Goal: Information Seeking & Learning: Learn about a topic

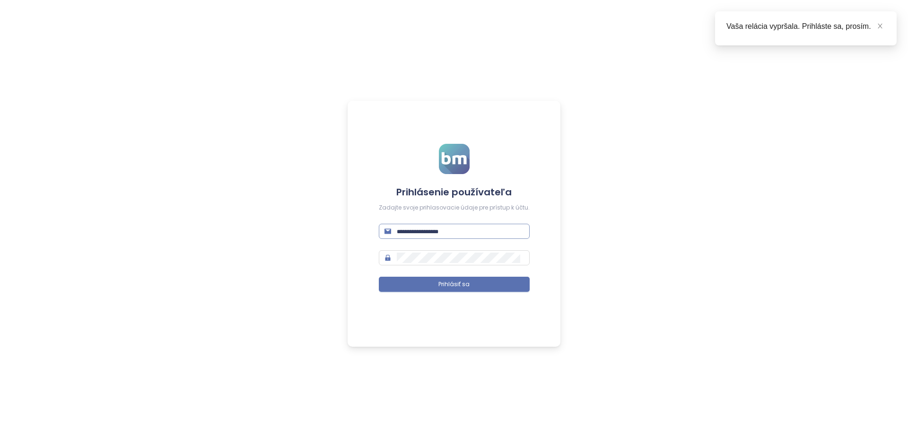
click at [443, 230] on input "text" at bounding box center [460, 231] width 127 height 10
drag, startPoint x: 443, startPoint y: 230, endPoint x: 438, endPoint y: 227, distance: 6.1
click at [443, 230] on input "text" at bounding box center [460, 231] width 127 height 10
type input "**********"
click at [379, 277] on button "Prihlásiť sa" at bounding box center [454, 284] width 151 height 15
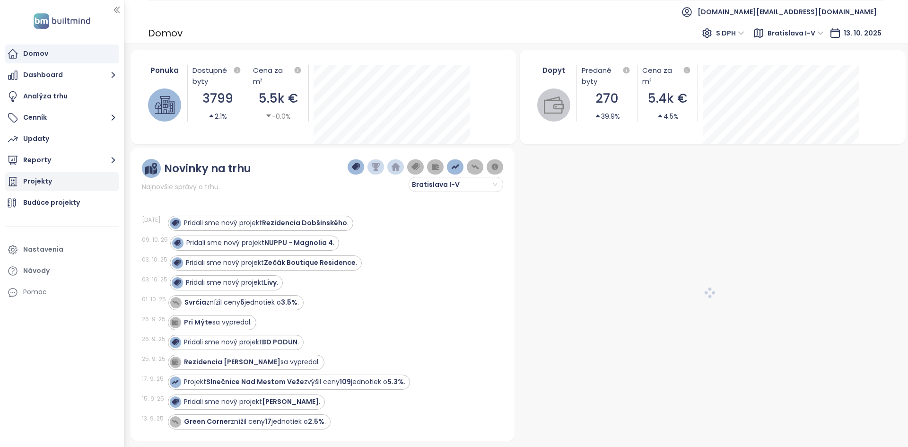
click at [44, 191] on div "Projekty" at bounding box center [62, 181] width 114 height 19
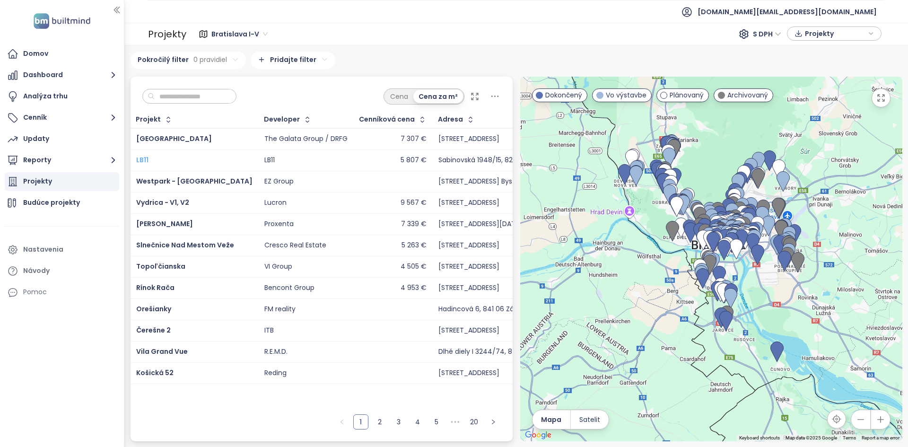
click at [141, 160] on span "LB11" at bounding box center [142, 159] width 12 height 9
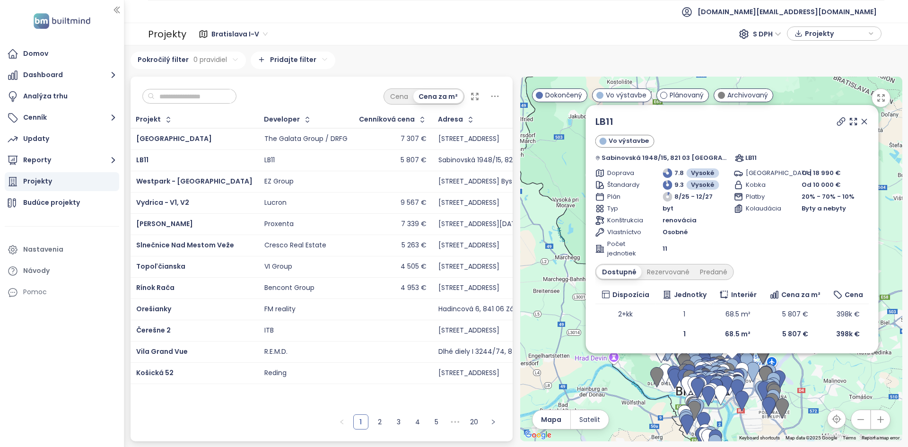
click at [196, 91] on input "text" at bounding box center [193, 96] width 77 height 14
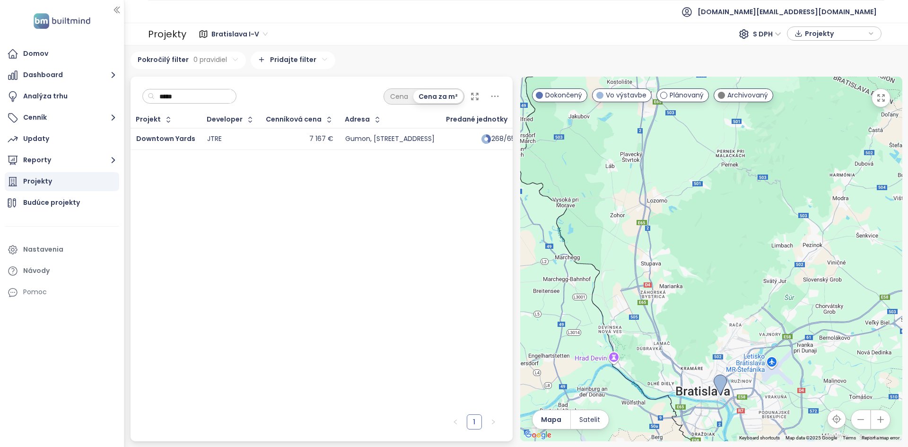
type input "******"
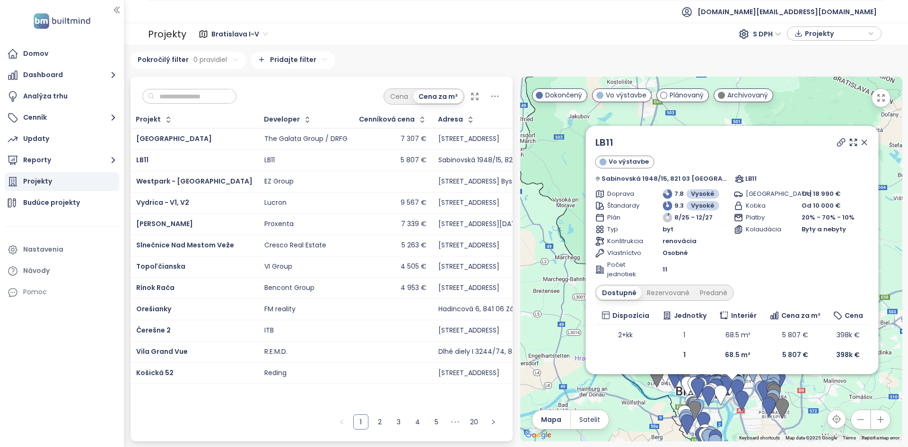
click at [163, 90] on input "text" at bounding box center [193, 96] width 77 height 14
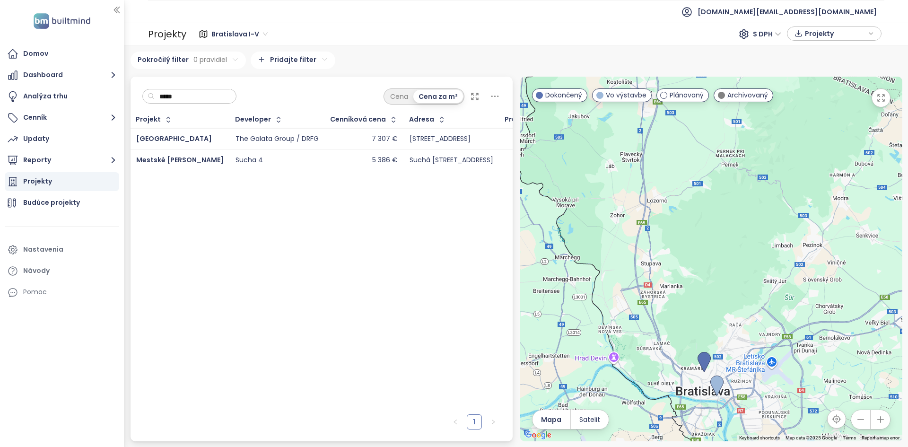
type input "*****"
click at [187, 141] on div "[GEOGRAPHIC_DATA]" at bounding box center [180, 138] width 88 height 11
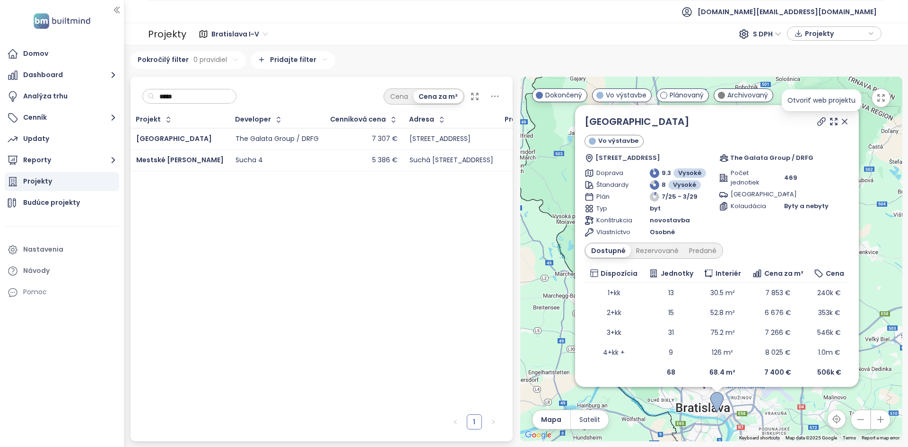
click at [825, 121] on icon at bounding box center [822, 122] width 8 height 8
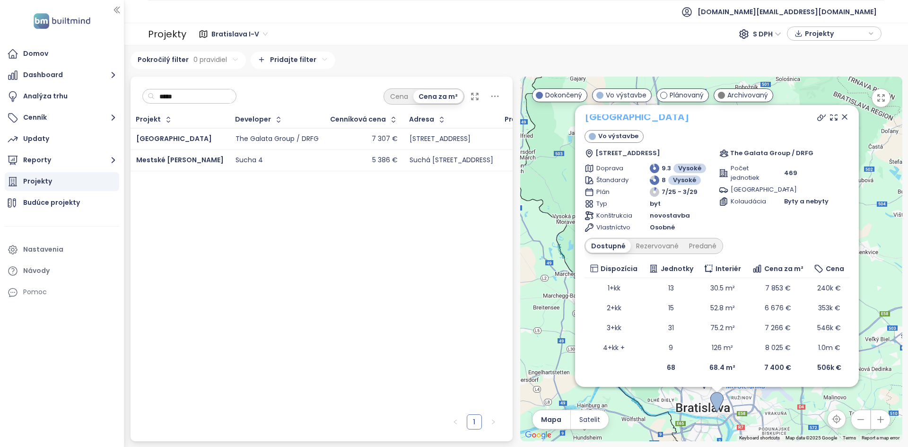
click at [585, 121] on link "[GEOGRAPHIC_DATA]" at bounding box center [637, 117] width 105 height 14
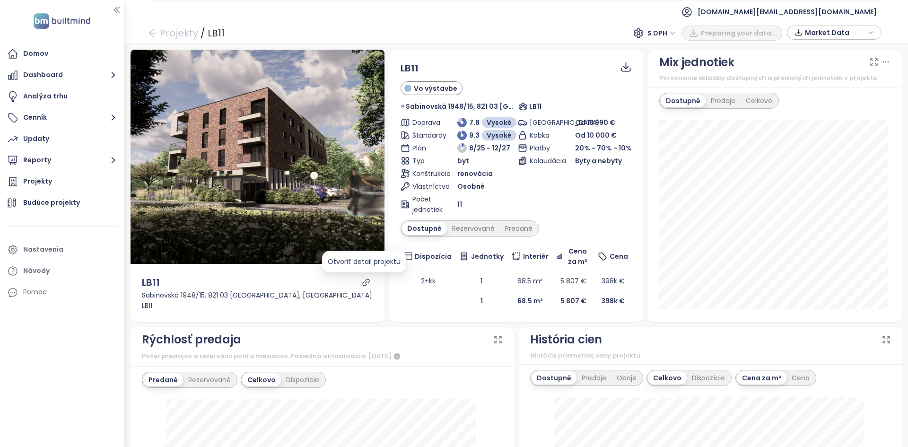
click at [363, 284] on icon "link" at bounding box center [366, 282] width 9 height 9
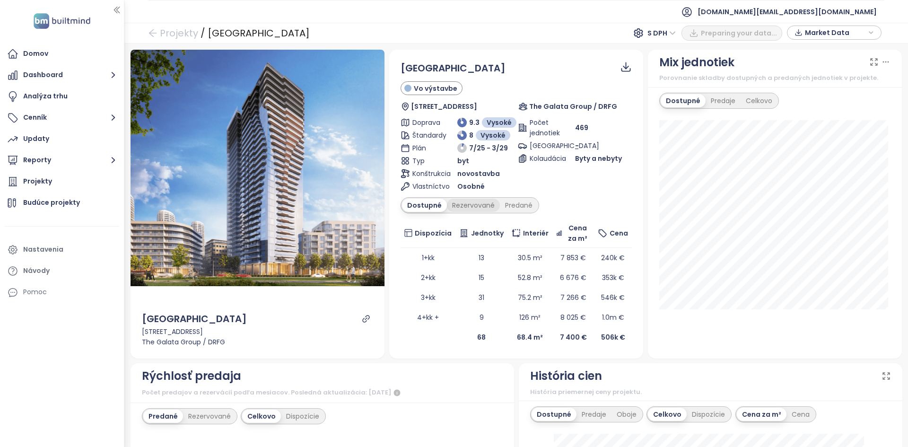
drag, startPoint x: 354, startPoint y: 116, endPoint x: 479, endPoint y: 207, distance: 154.2
click at [479, 207] on div "Rezervované" at bounding box center [473, 205] width 53 height 13
click at [521, 212] on div "Dostupné Rezervované Predané" at bounding box center [470, 205] width 139 height 16
click at [523, 205] on div "Predané" at bounding box center [519, 205] width 38 height 13
click at [481, 205] on div "Rezervované" at bounding box center [471, 205] width 53 height 13
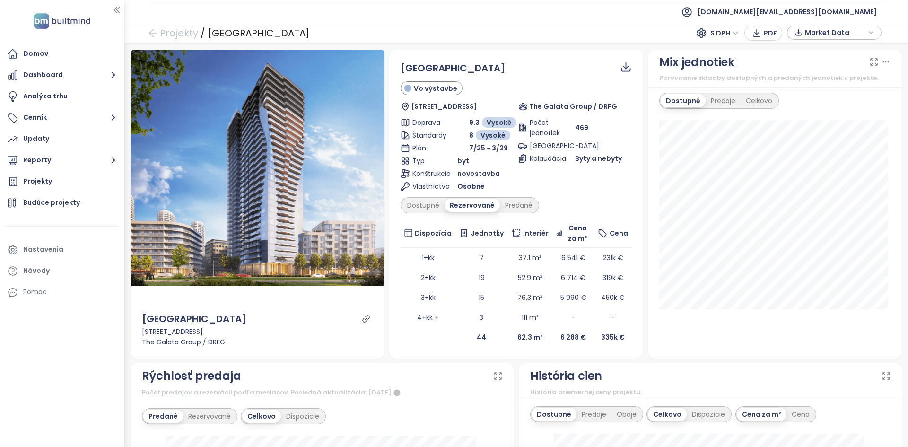
click at [476, 206] on div "Rezervované" at bounding box center [472, 205] width 55 height 13
click at [526, 208] on div "Predané" at bounding box center [519, 205] width 38 height 13
click at [481, 205] on div "Rezervované" at bounding box center [471, 205] width 53 height 13
click at [481, 200] on div "Rezervované" at bounding box center [472, 205] width 55 height 13
click at [431, 207] on div "Dostupné" at bounding box center [423, 205] width 43 height 13
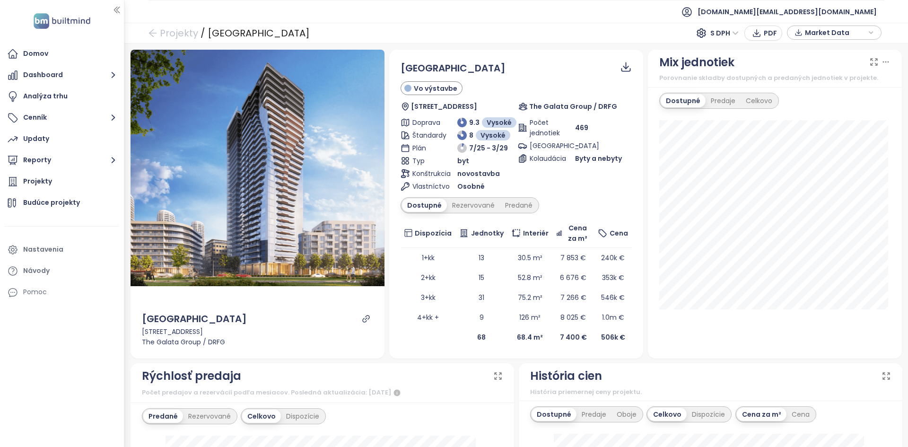
scroll to position [189, 0]
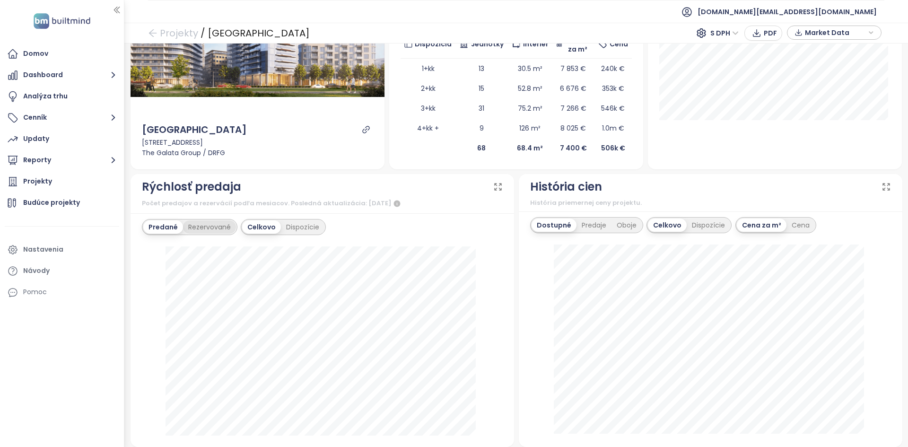
click at [208, 230] on div "Rezervované" at bounding box center [209, 226] width 53 height 13
click at [176, 228] on div "Predané" at bounding box center [162, 226] width 38 height 13
click at [51, 70] on button "Dashboard" at bounding box center [62, 75] width 114 height 19
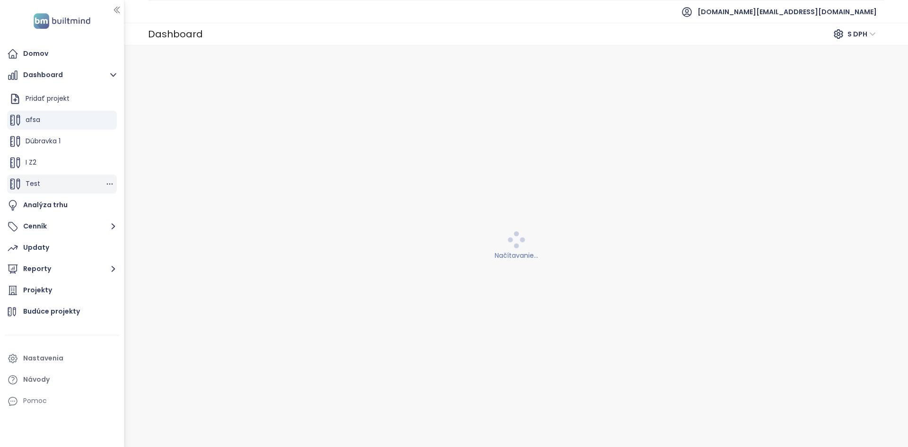
scroll to position [43, 0]
click at [66, 184] on span "Harmony Estates" at bounding box center [54, 183] width 56 height 9
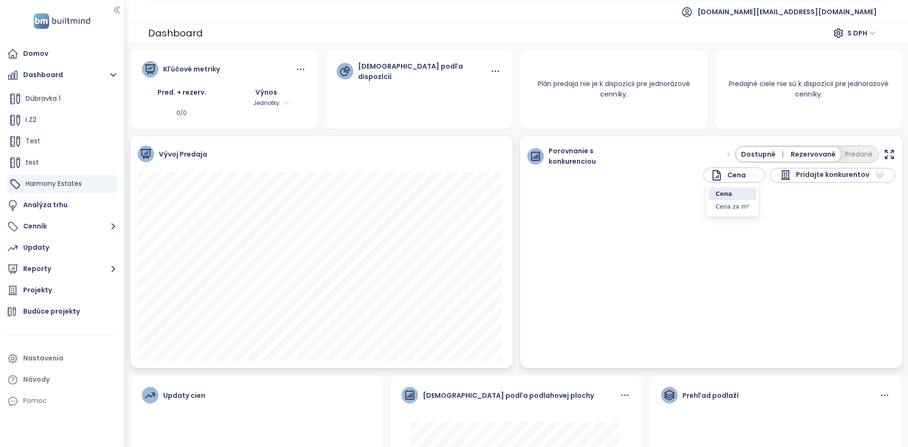
click at [716, 179] on html "Domov Dashboard Pridať projekt afsa Dúbravka 1 I Z2 Test test Harmony Estates A…" at bounding box center [454, 223] width 908 height 447
click at [725, 175] on html "Domov Dashboard Pridať projekt afsa Dúbravka 1 I Z2 Test test Harmony Estates A…" at bounding box center [454, 223] width 908 height 447
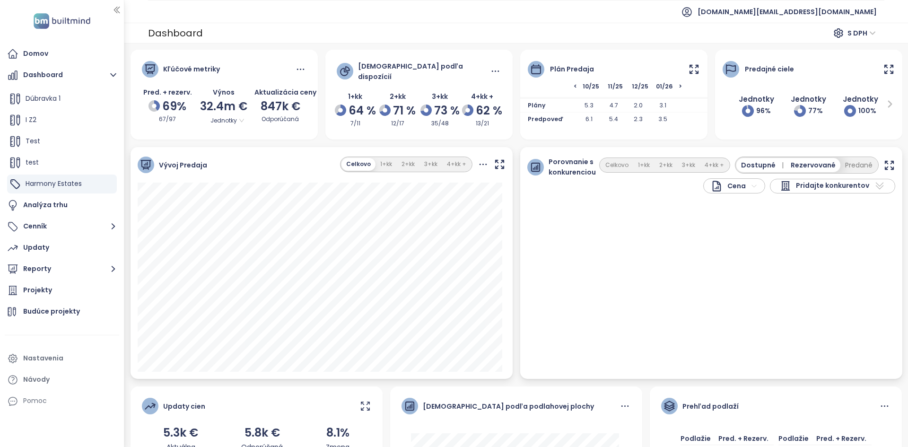
click at [796, 182] on span "Pridajte konkurentov" at bounding box center [832, 185] width 73 height 11
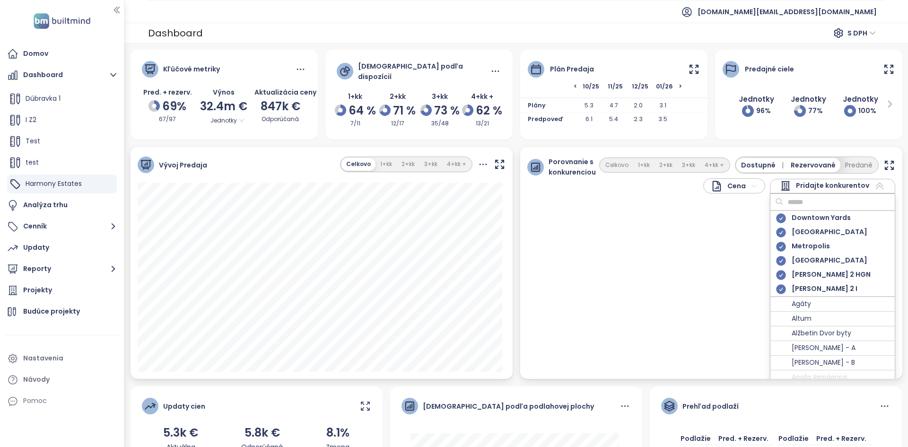
click at [796, 182] on span "Pridajte konkurentov" at bounding box center [832, 185] width 73 height 11
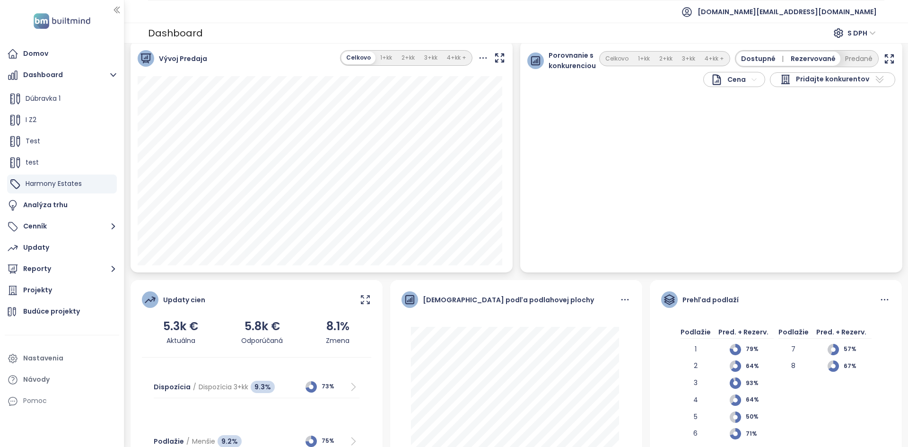
scroll to position [0, 0]
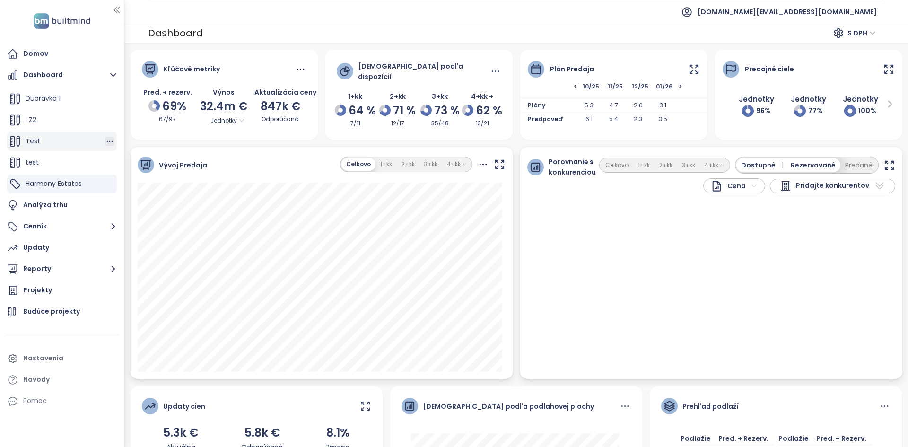
click at [105, 142] on icon "button" at bounding box center [109, 141] width 9 height 9
click at [141, 138] on button "Odstrániť" at bounding box center [141, 138] width 54 height 12
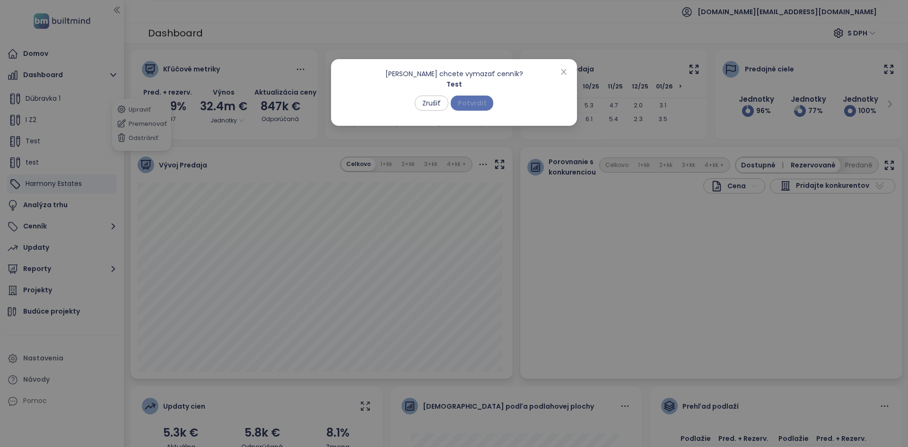
click at [485, 101] on span "Potvrdiť" at bounding box center [472, 103] width 28 height 10
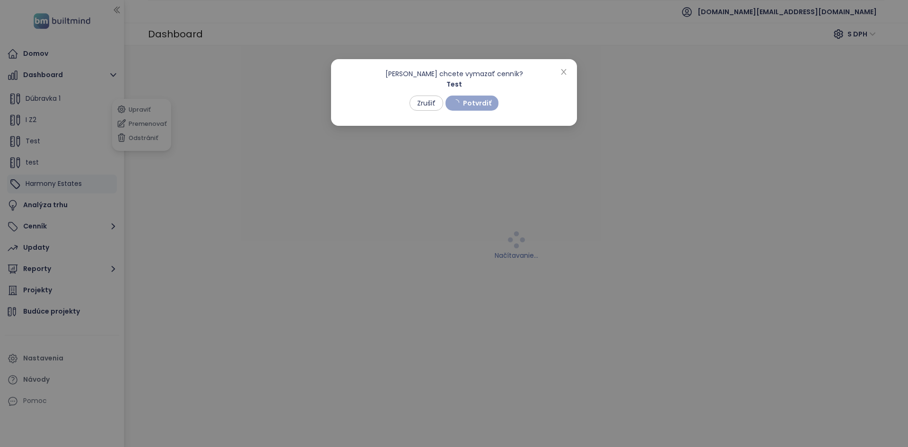
click at [105, 167] on div "Naozaj chcete vymazať cenník? Test Zrušiť Potvrdiť" at bounding box center [454, 223] width 908 height 447
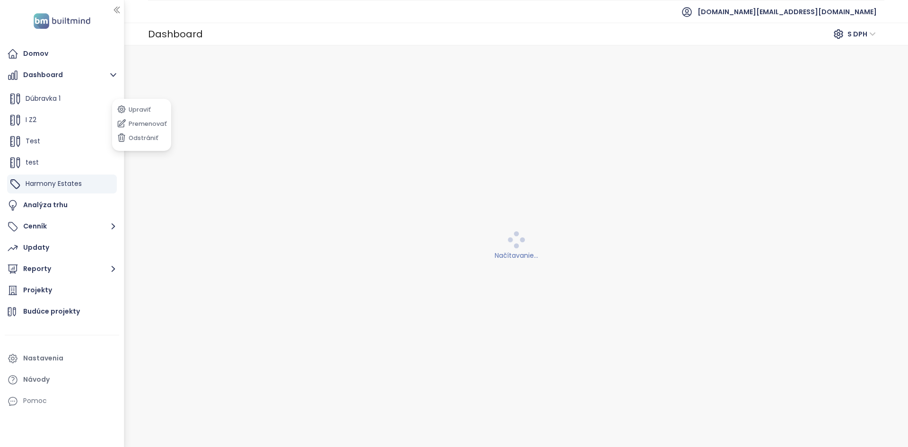
click at [105, 167] on div "test" at bounding box center [62, 162] width 110 height 19
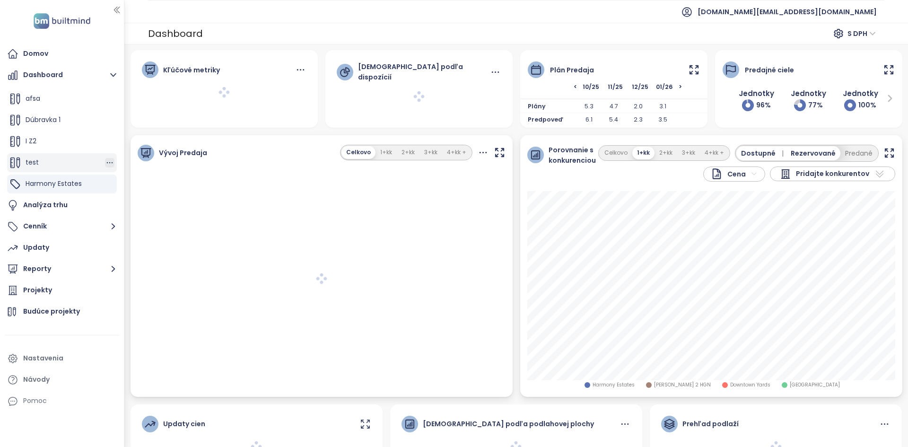
scroll to position [21, 0]
click at [105, 163] on icon "button" at bounding box center [109, 162] width 9 height 9
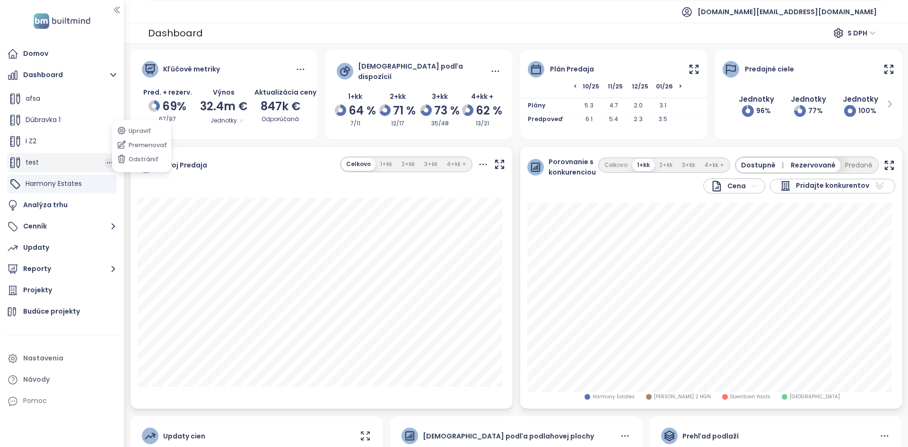
click at [105, 163] on icon "button" at bounding box center [109, 162] width 9 height 9
click at [107, 163] on icon "button" at bounding box center [110, 162] width 6 height 1
click at [151, 161] on button "Odstrániť" at bounding box center [141, 159] width 54 height 12
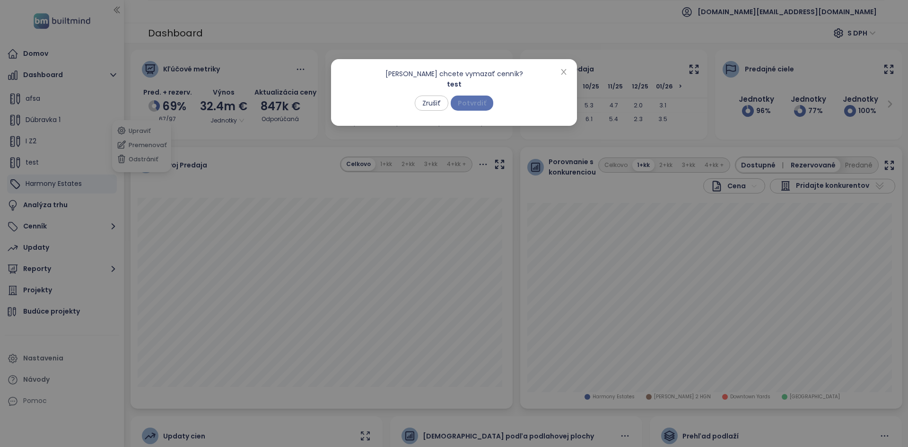
click at [481, 105] on span "Potvrdiť" at bounding box center [472, 103] width 28 height 10
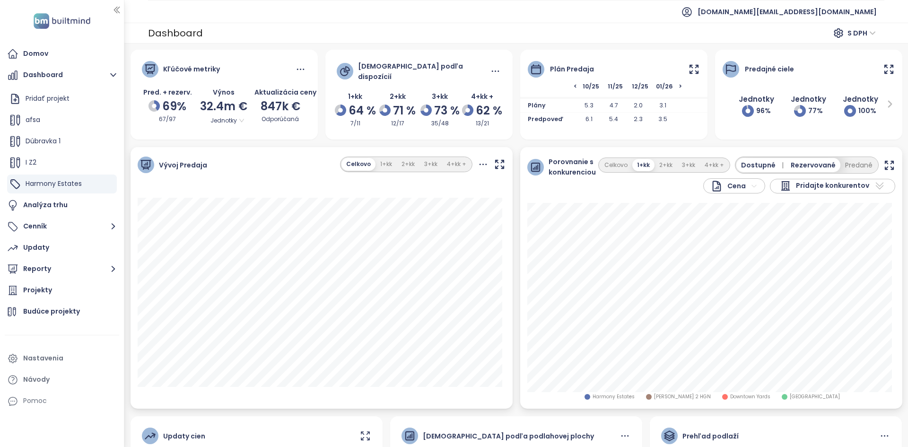
scroll to position [0, 0]
click at [841, 162] on button "Predané" at bounding box center [859, 165] width 37 height 14
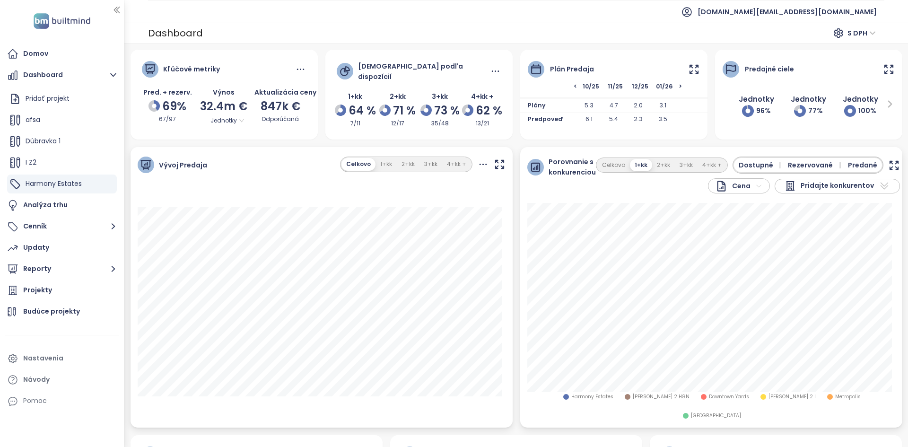
click at [848, 164] on span "Predané" at bounding box center [862, 165] width 29 height 10
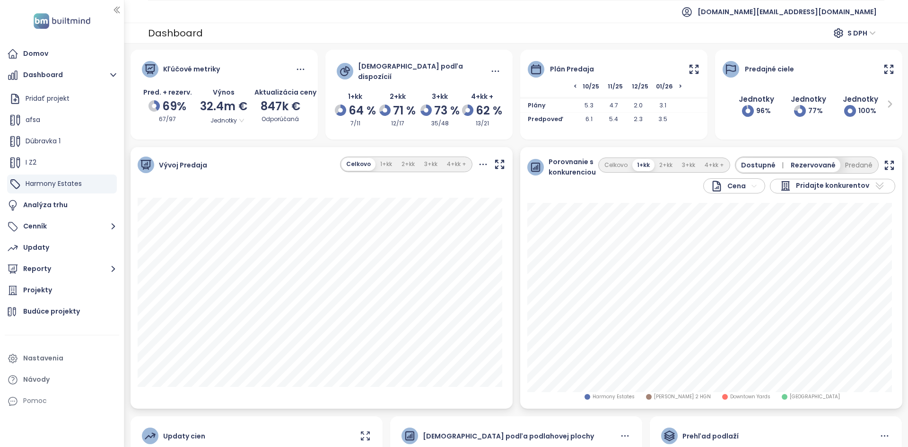
click at [844, 164] on button "Predané" at bounding box center [859, 165] width 37 height 14
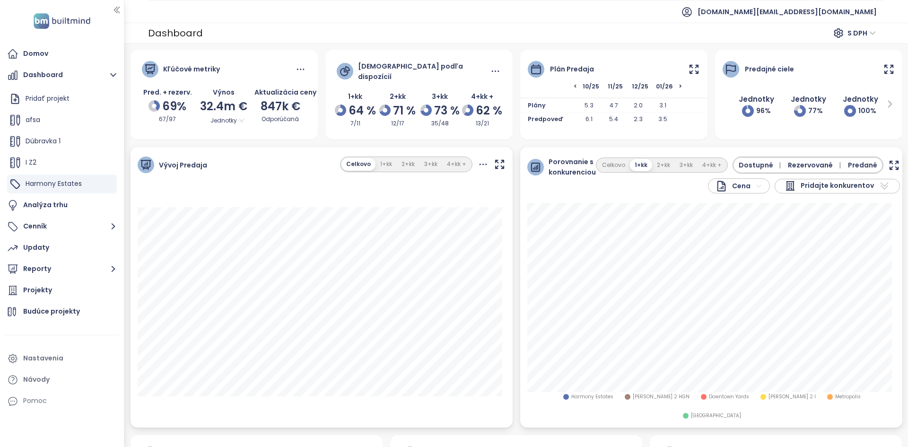
click at [848, 164] on span "Predané" at bounding box center [862, 165] width 29 height 10
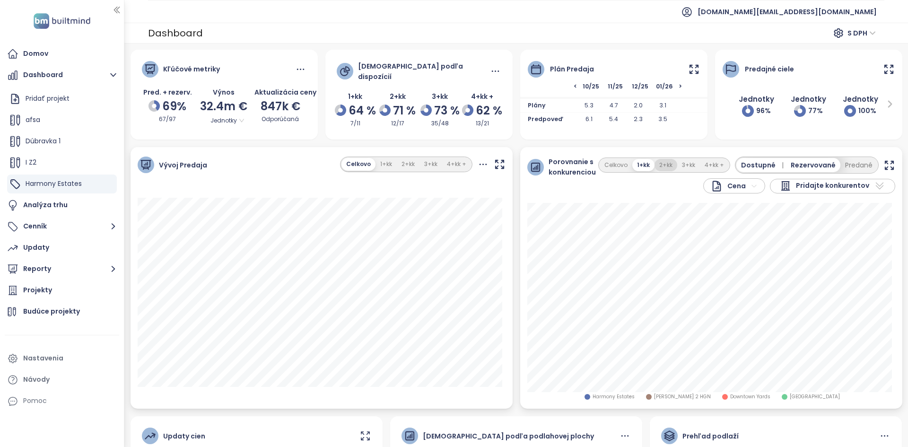
click at [664, 164] on button "2+kk" at bounding box center [666, 165] width 23 height 13
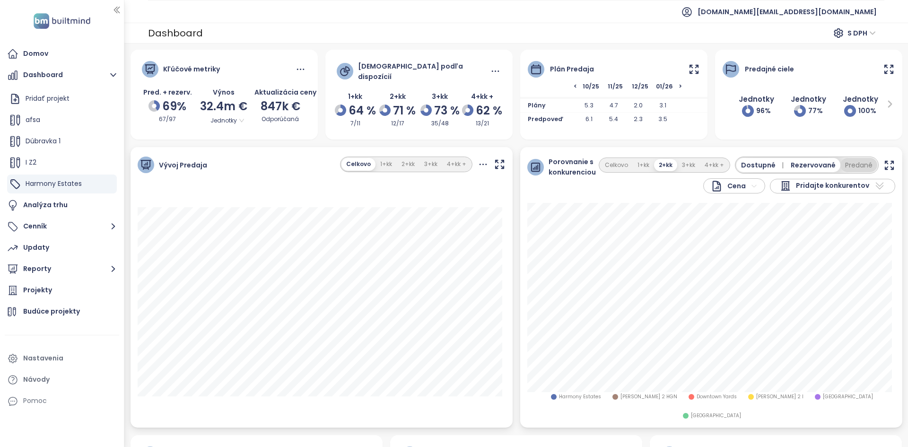
click at [849, 165] on button "Predané" at bounding box center [859, 165] width 37 height 14
click at [849, 165] on span "Predané" at bounding box center [862, 165] width 29 height 10
click at [849, 165] on button "Predané" at bounding box center [859, 165] width 37 height 14
click at [572, 393] on span "Harmony Estates" at bounding box center [593, 397] width 42 height 8
click at [709, 394] on span "Downtown Yards" at bounding box center [729, 397] width 40 height 8
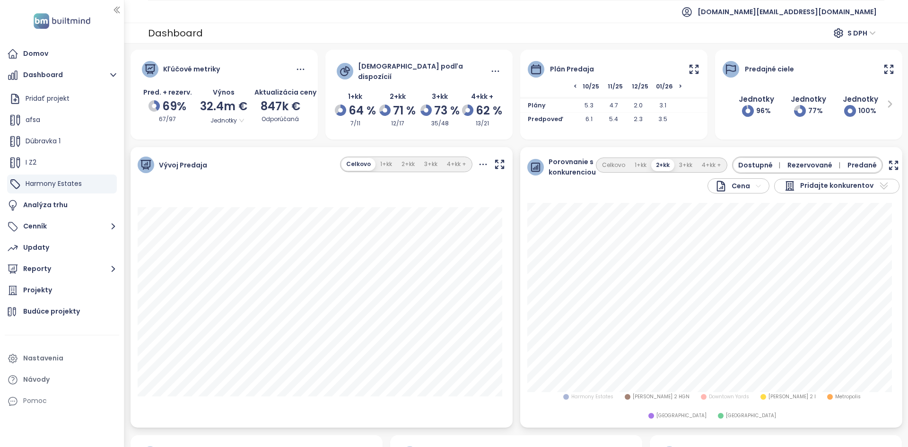
click at [769, 397] on span "[PERSON_NAME] 2 I" at bounding box center [792, 397] width 47 height 8
click at [836, 396] on span "Metropolis" at bounding box center [849, 397] width 26 height 8
click at [633, 398] on span "[PERSON_NAME] 2 HGN" at bounding box center [661, 397] width 57 height 8
click at [707, 412] on span "[GEOGRAPHIC_DATA]" at bounding box center [682, 416] width 50 height 8
click at [632, 159] on button "1+kk" at bounding box center [640, 165] width 21 height 13
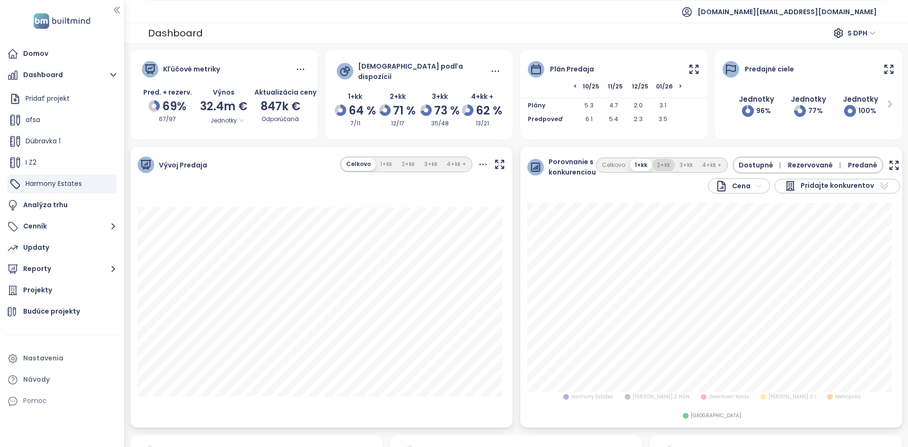
click at [662, 164] on button "2+kk" at bounding box center [663, 165] width 23 height 13
click at [683, 163] on button "3+kk" at bounding box center [686, 165] width 23 height 13
click at [711, 162] on button "4+kk +" at bounding box center [712, 165] width 29 height 13
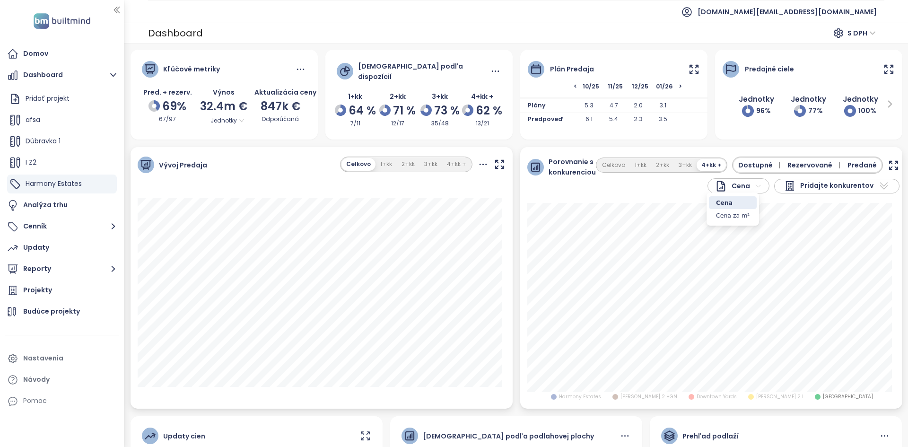
click at [744, 183] on html "Domov Dashboard Pridať projekt afsa Dúbravka 1 I Z2 Harmony Estates Analýza trh…" at bounding box center [454, 223] width 908 height 447
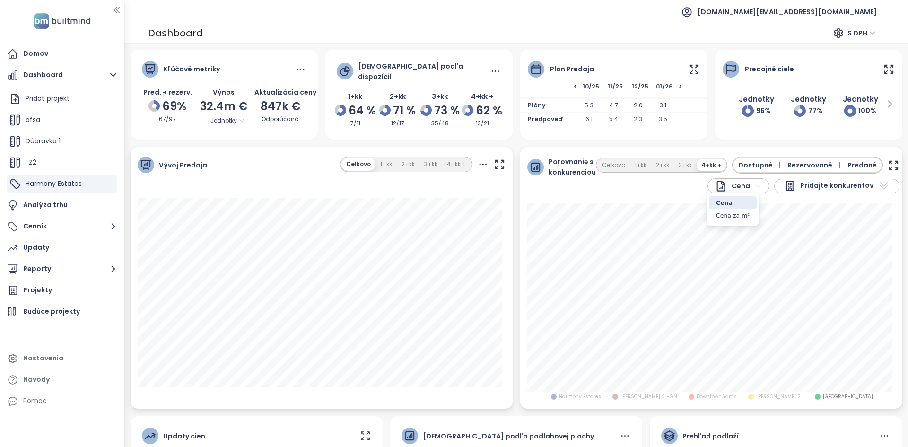
click at [744, 183] on html "Domov Dashboard Pridať projekt afsa Dúbravka 1 I Z2 Harmony Estates Analýza trh…" at bounding box center [454, 223] width 908 height 447
click at [644, 166] on button "1+kk" at bounding box center [640, 165] width 21 height 13
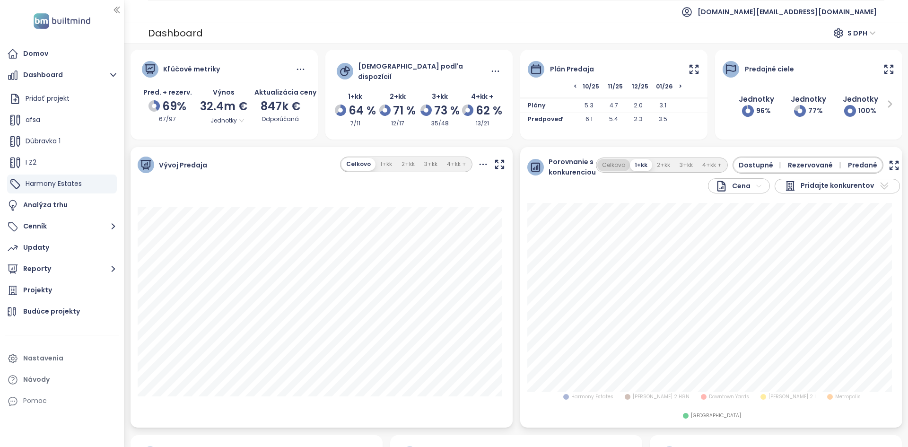
click at [608, 162] on button "Celkovo" at bounding box center [614, 165] width 33 height 13
click at [49, 283] on div "Projekty" at bounding box center [62, 290] width 114 height 19
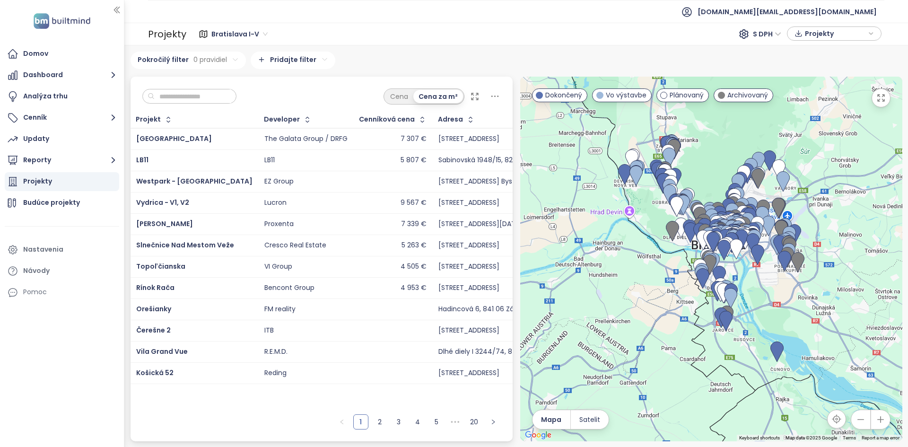
click at [226, 92] on input "text" at bounding box center [193, 96] width 77 height 14
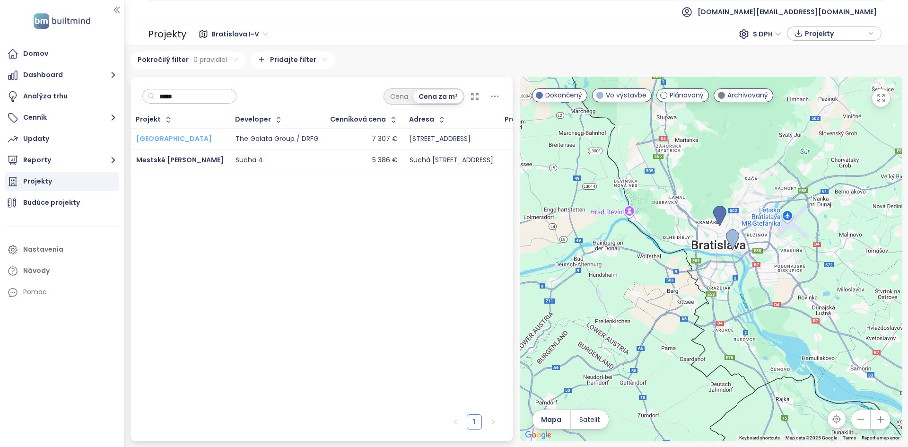
type input "*****"
click at [162, 143] on span "[GEOGRAPHIC_DATA]" at bounding box center [174, 138] width 76 height 9
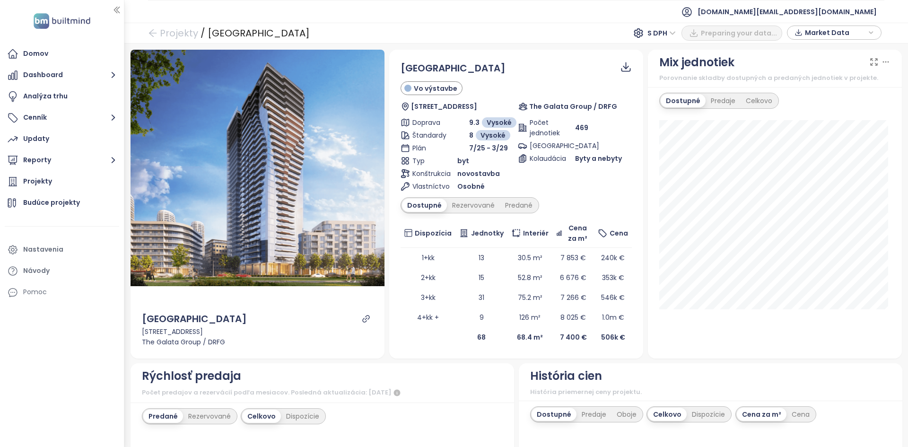
click at [821, 34] on span "Market Data" at bounding box center [835, 33] width 61 height 14
click at [826, 135] on span "Stiahnuť" at bounding box center [822, 137] width 30 height 10
click at [411, 274] on td "2+kk" at bounding box center [428, 278] width 55 height 20
click at [76, 74] on button "Dashboard" at bounding box center [62, 75] width 114 height 19
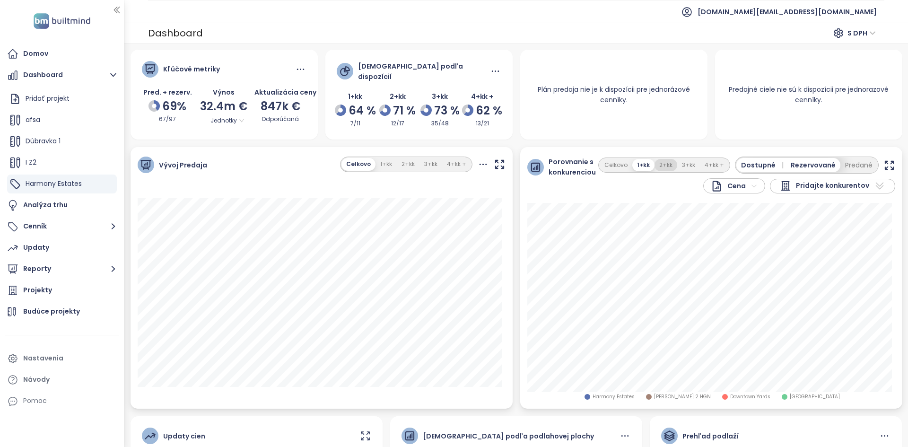
click at [656, 163] on button "2+kk" at bounding box center [666, 165] width 23 height 13
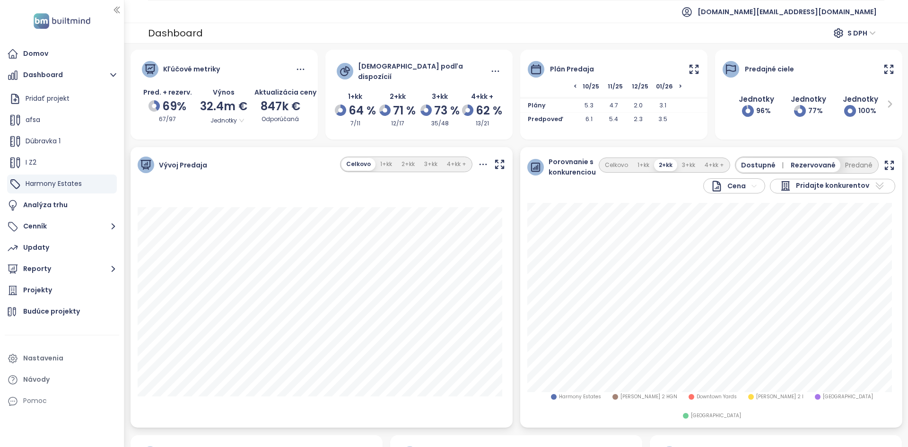
click at [812, 161] on span "Rezervované" at bounding box center [813, 165] width 45 height 10
click at [582, 396] on span "Harmony Estates" at bounding box center [580, 397] width 42 height 8
click at [809, 163] on button "Rezervované" at bounding box center [815, 165] width 52 height 14
click at [851, 167] on button "Predané" at bounding box center [859, 165] width 37 height 14
click at [809, 165] on span "Rezervované |" at bounding box center [816, 165] width 56 height 10
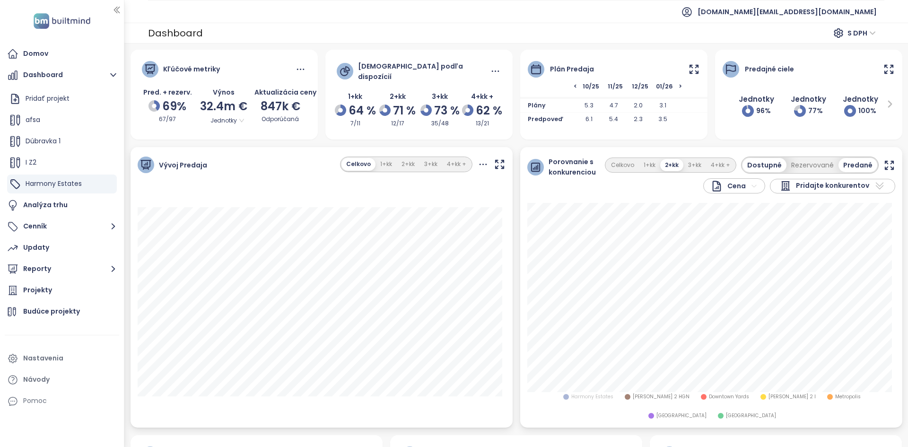
click at [809, 165] on button "Rezervované" at bounding box center [813, 165] width 52 height 14
click at [852, 164] on span "Predané" at bounding box center [862, 165] width 29 height 10
click at [813, 161] on span "Rezervované" at bounding box center [813, 165] width 45 height 10
click at [813, 161] on button "Rezervované" at bounding box center [815, 165] width 52 height 14
click at [860, 160] on button "Predané" at bounding box center [859, 165] width 37 height 14
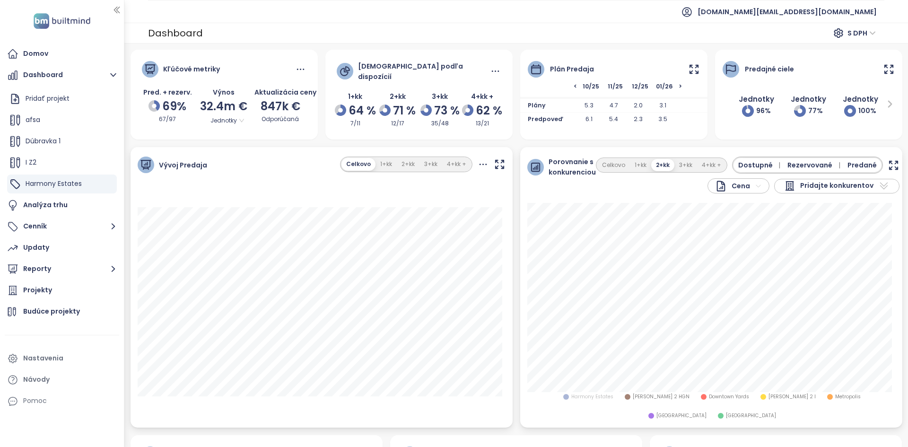
click at [821, 163] on span "Rezervované |" at bounding box center [816, 165] width 56 height 10
click at [844, 162] on span "Predané" at bounding box center [858, 165] width 29 height 10
click at [809, 162] on button "Rezervované" at bounding box center [815, 165] width 52 height 14
click at [846, 162] on button "Predané" at bounding box center [859, 165] width 37 height 14
click at [888, 159] on icon "button" at bounding box center [894, 165] width 12 height 12
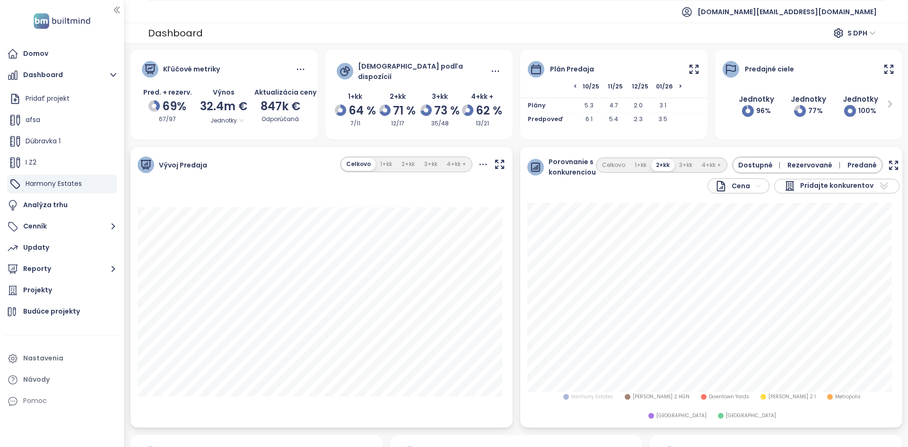
click at [807, 166] on span "Rezervované |" at bounding box center [816, 165] width 56 height 10
click at [816, 163] on button "Rezervované" at bounding box center [813, 165] width 52 height 14
click at [816, 163] on span "Rezervované |" at bounding box center [816, 165] width 56 height 10
click at [816, 163] on button "Rezervované" at bounding box center [813, 165] width 52 height 14
click at [816, 163] on span "Rezervované |" at bounding box center [816, 165] width 56 height 10
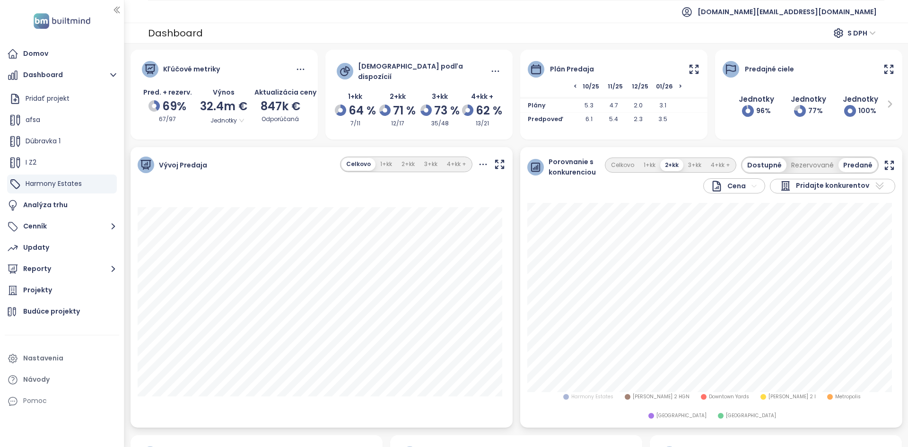
click at [885, 167] on icon "button" at bounding box center [890, 165] width 12 height 12
